Goal: Navigation & Orientation: Find specific page/section

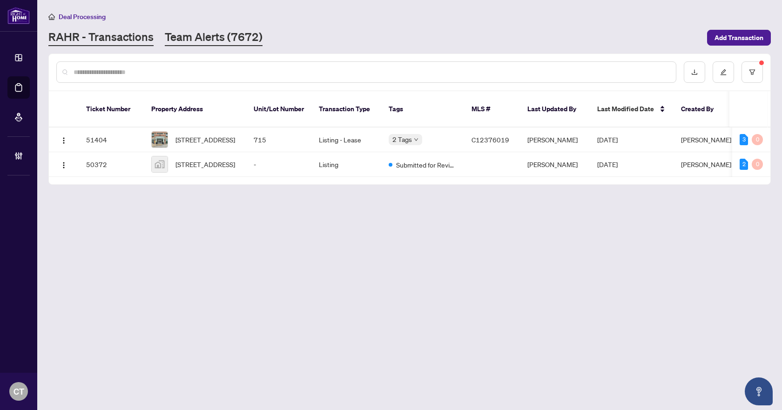
click at [198, 37] on link "Team Alerts (7672)" at bounding box center [214, 37] width 98 height 17
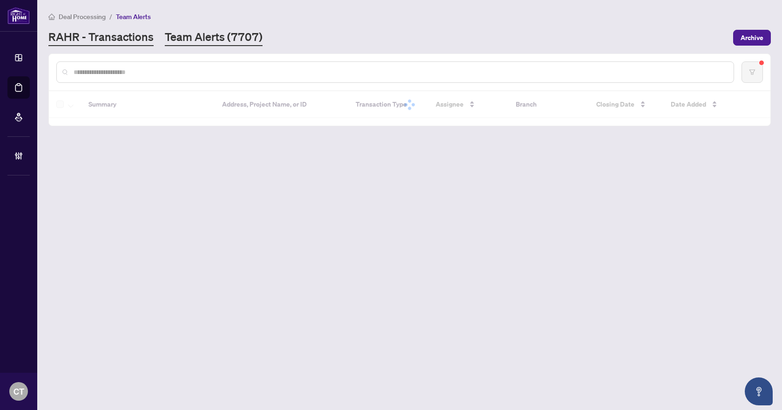
click at [114, 43] on link "RAHR - Transactions" at bounding box center [100, 37] width 105 height 17
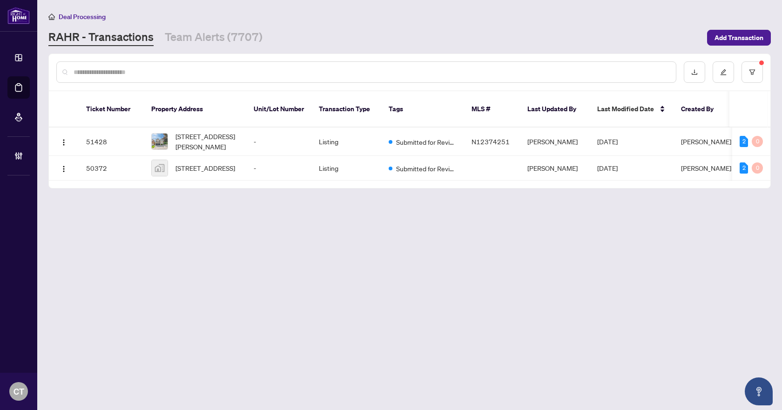
click at [238, 27] on div "Deal Processing [PERSON_NAME] - Transactions Team Alerts (7707) Add Transaction" at bounding box center [409, 28] width 722 height 35
click at [235, 34] on link "Team Alerts (7707)" at bounding box center [214, 37] width 98 height 17
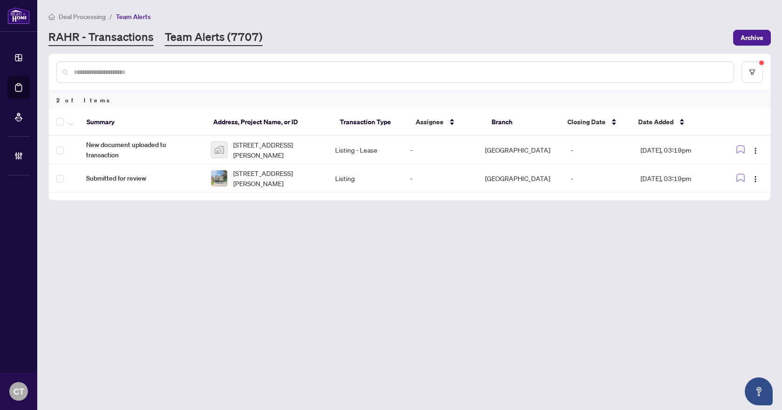
click at [141, 38] on link "RAHR - Transactions" at bounding box center [100, 37] width 105 height 17
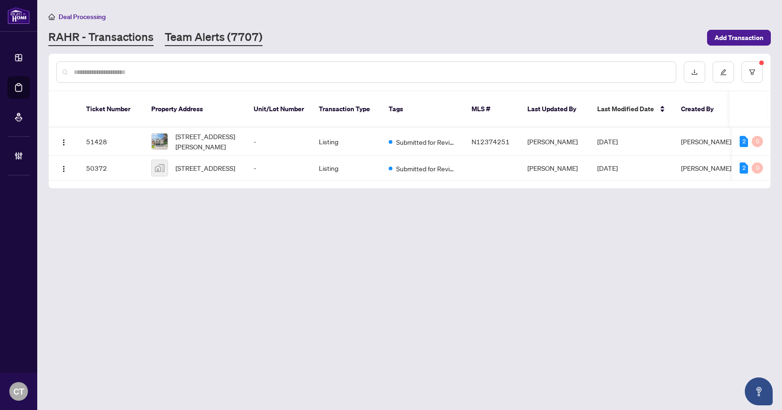
click at [219, 43] on link "Team Alerts (7707)" at bounding box center [214, 37] width 98 height 17
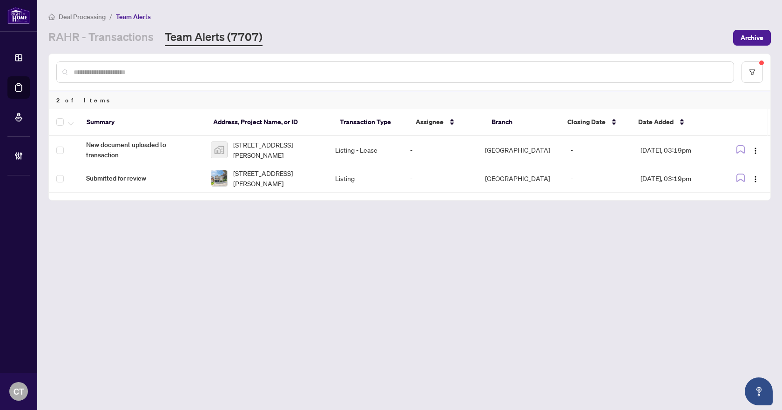
click at [140, 56] on div at bounding box center [409, 72] width 721 height 36
click at [131, 32] on link "RAHR - Transactions" at bounding box center [100, 37] width 105 height 17
